Goal: Transaction & Acquisition: Purchase product/service

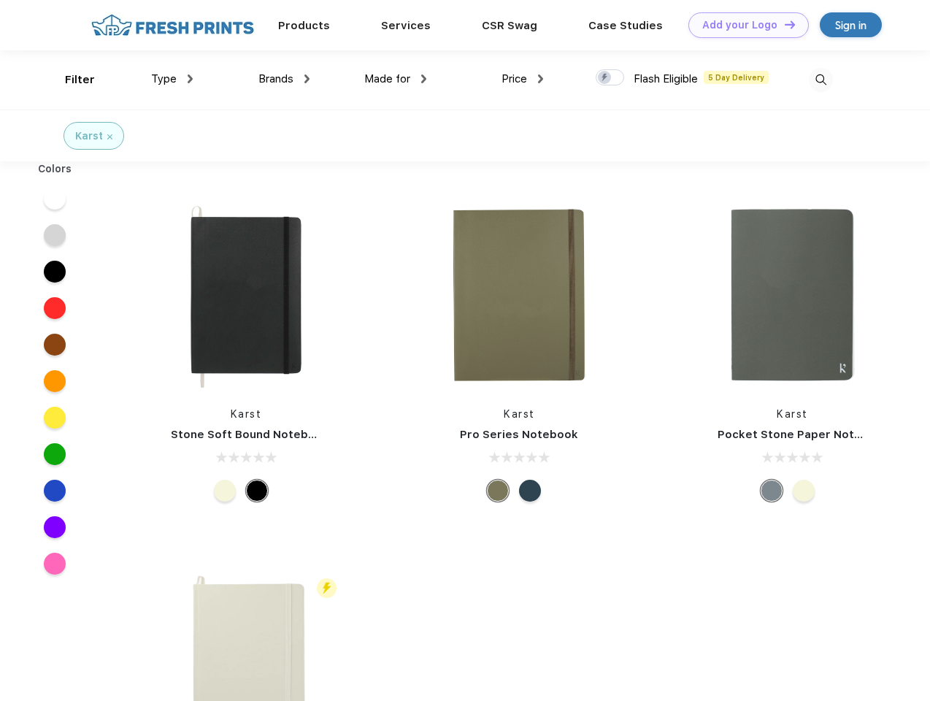
click at [743, 25] on link "Add your Logo Design Tool" at bounding box center [748, 25] width 120 height 26
click at [0, 0] on div "Design Tool" at bounding box center [0, 0] width 0 height 0
click at [783, 24] on link "Add your Logo Design Tool" at bounding box center [748, 25] width 120 height 26
click at [70, 80] on div "Filter" at bounding box center [80, 80] width 30 height 17
click at [172, 79] on span "Type" at bounding box center [164, 78] width 26 height 13
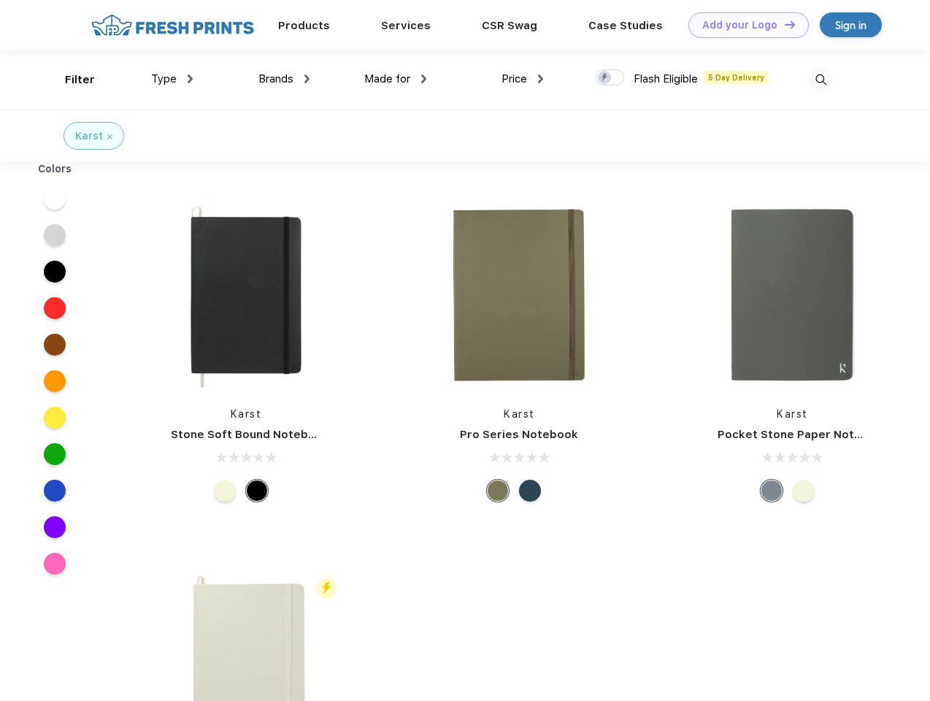
click at [284, 79] on span "Brands" at bounding box center [275, 78] width 35 height 13
click at [396, 79] on span "Made for" at bounding box center [387, 78] width 46 height 13
click at [523, 79] on span "Price" at bounding box center [515, 78] width 26 height 13
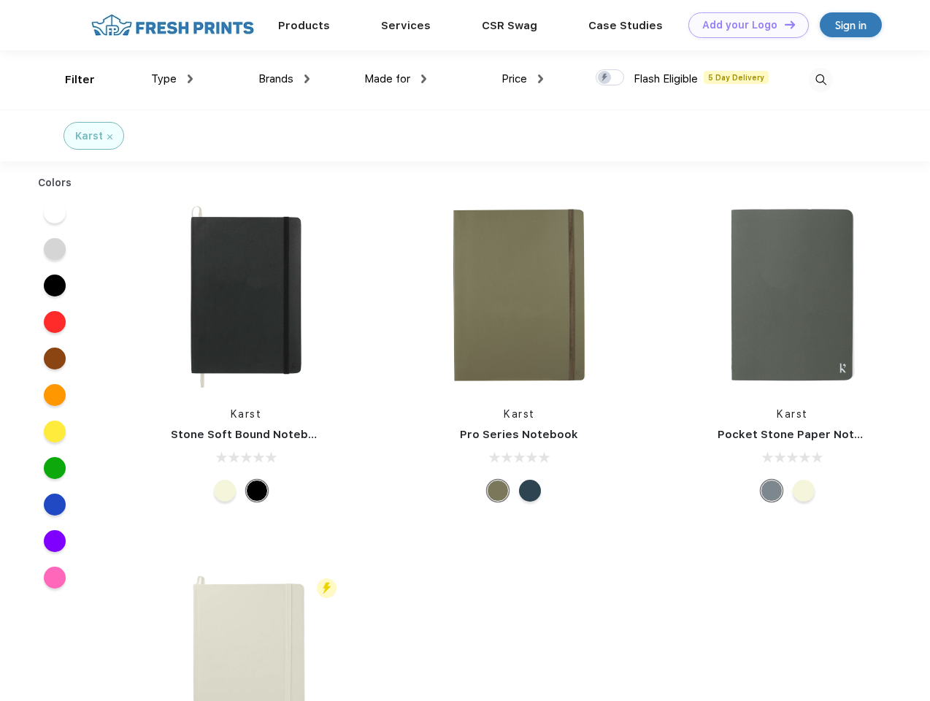
click at [610, 78] on div at bounding box center [610, 77] width 28 height 16
click at [605, 78] on input "checkbox" at bounding box center [600, 73] width 9 height 9
click at [821, 80] on img at bounding box center [821, 80] width 24 height 24
